Goal: Navigation & Orientation: Go to known website

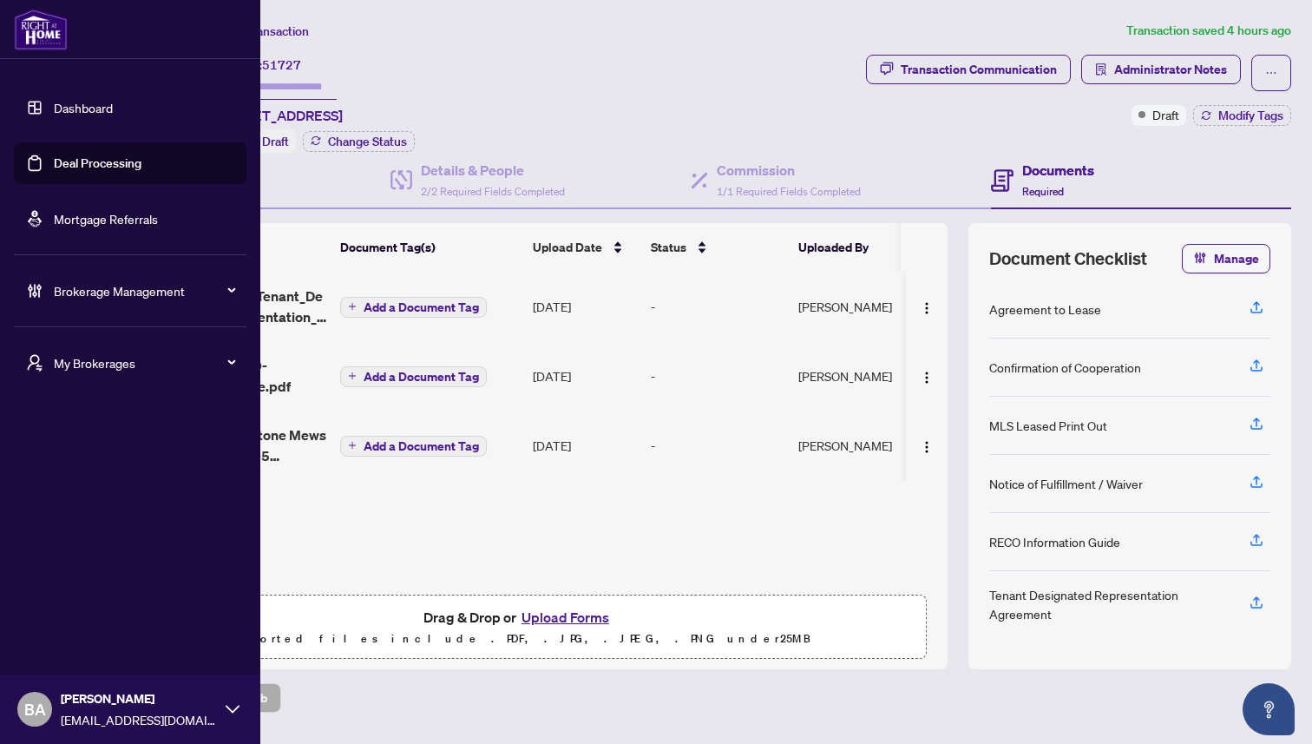
click at [128, 374] on div "My Brokerages" at bounding box center [130, 363] width 233 height 42
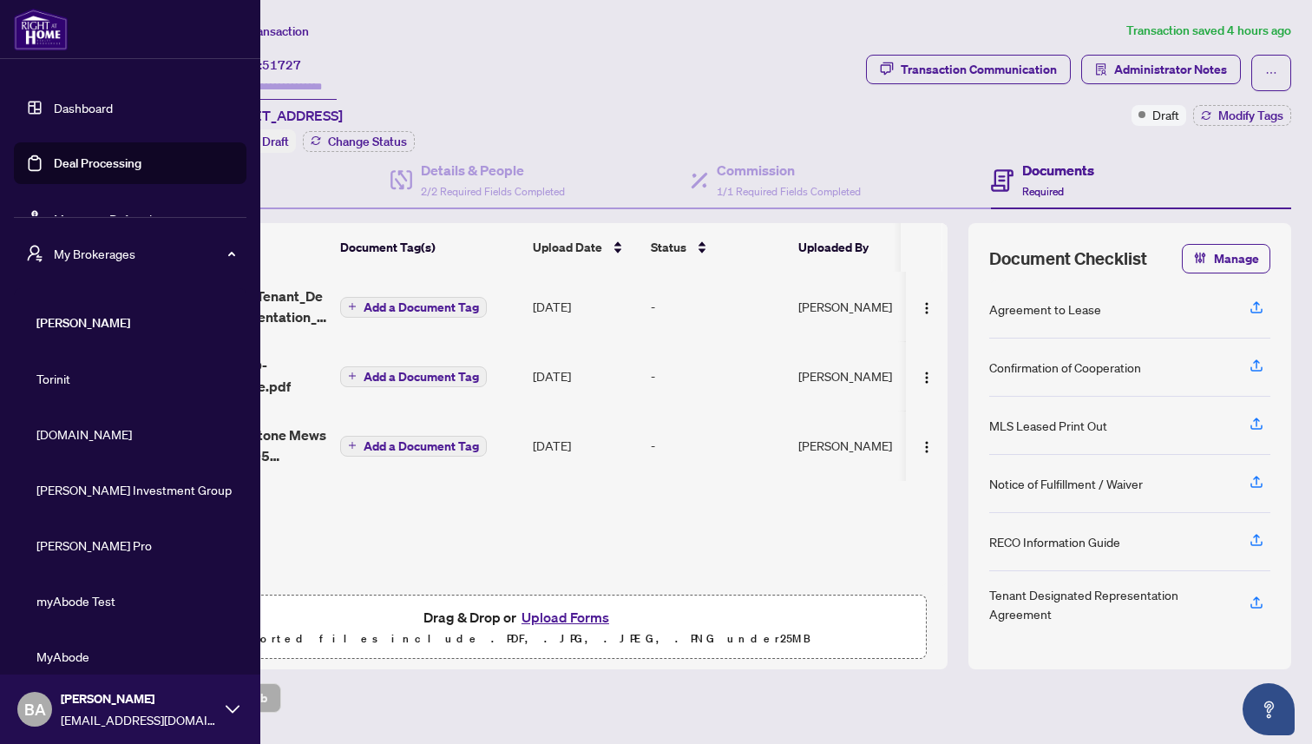
click at [109, 441] on span "Property.ca" at bounding box center [135, 433] width 198 height 19
